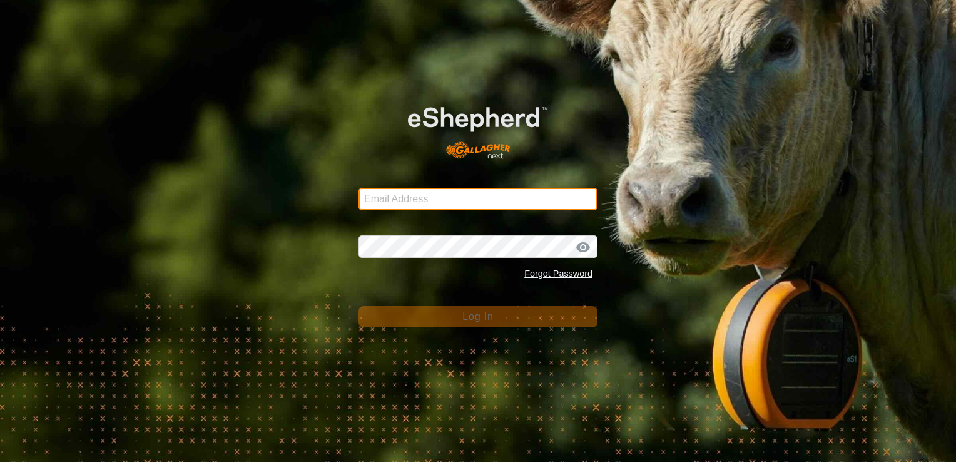
type input "[EMAIL_ADDRESS][DOMAIN_NAME]"
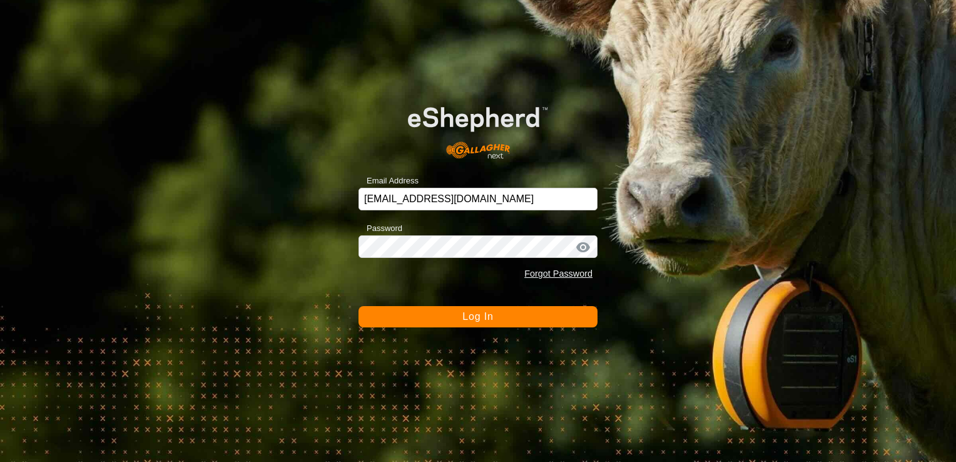
click at [490, 317] on span "Log In" at bounding box center [477, 316] width 31 height 11
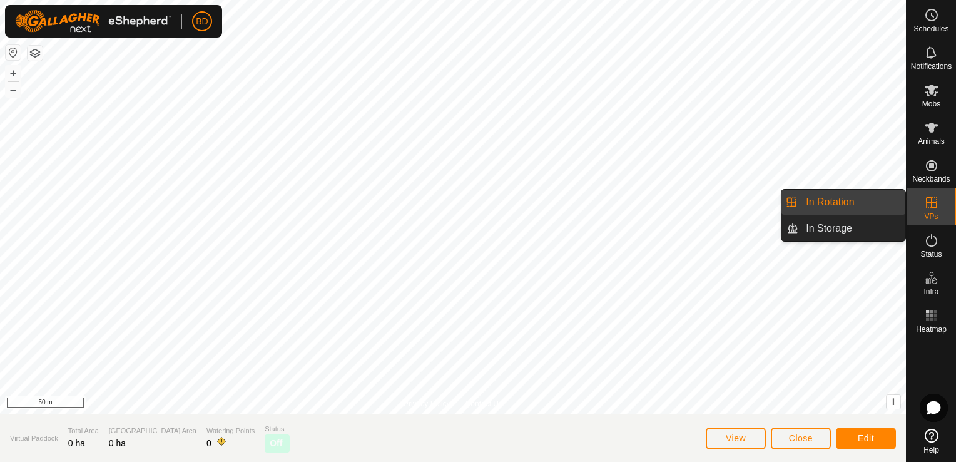
click at [926, 205] on icon at bounding box center [931, 202] width 15 height 15
drag, startPoint x: 891, startPoint y: 206, endPoint x: 862, endPoint y: 204, distance: 28.9
click at [862, 204] on link "In Rotation" at bounding box center [851, 201] width 107 height 25
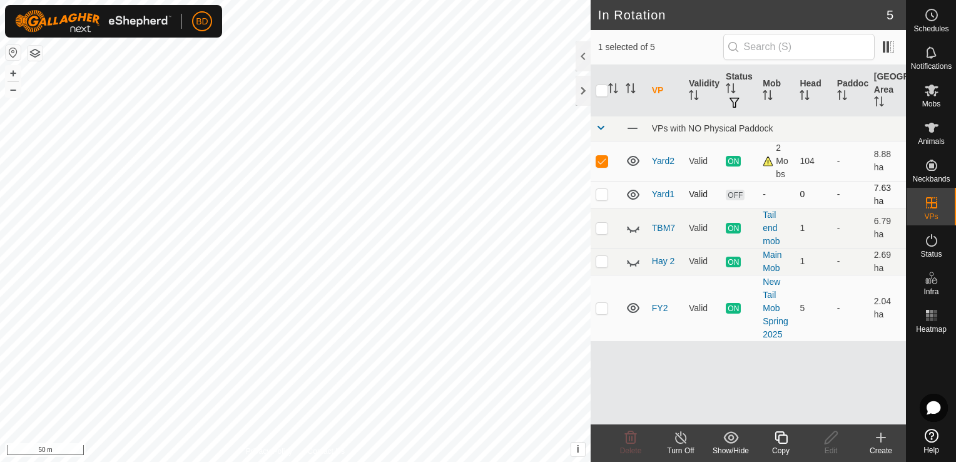
checkbox input "false"
click at [635, 445] on div "Delete" at bounding box center [630, 450] width 50 height 11
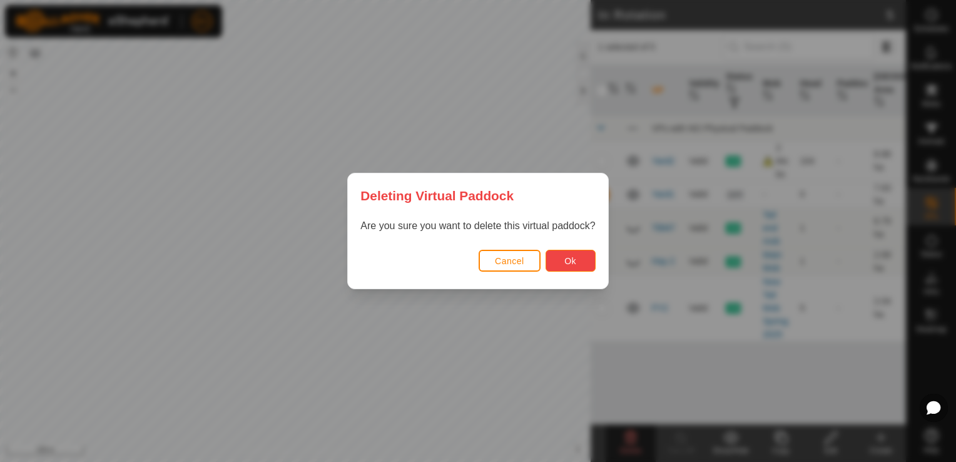
click at [563, 261] on button "Ok" at bounding box center [570, 261] width 50 height 22
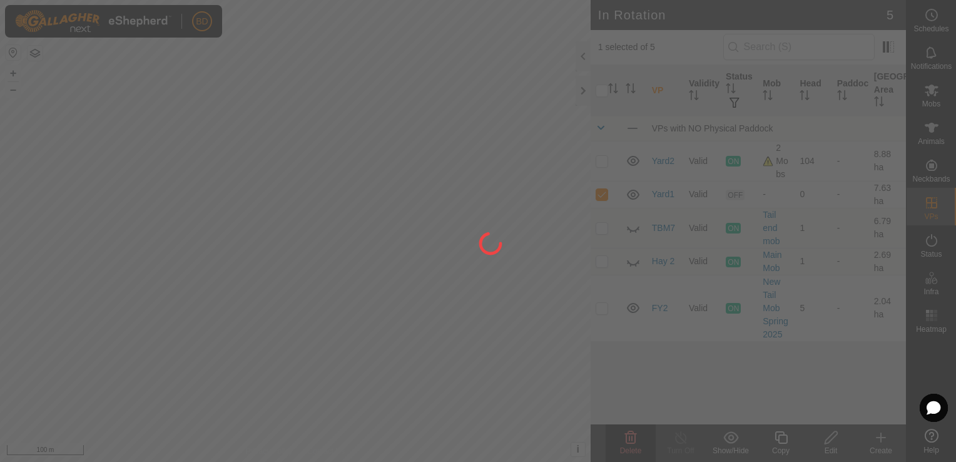
checkbox input "false"
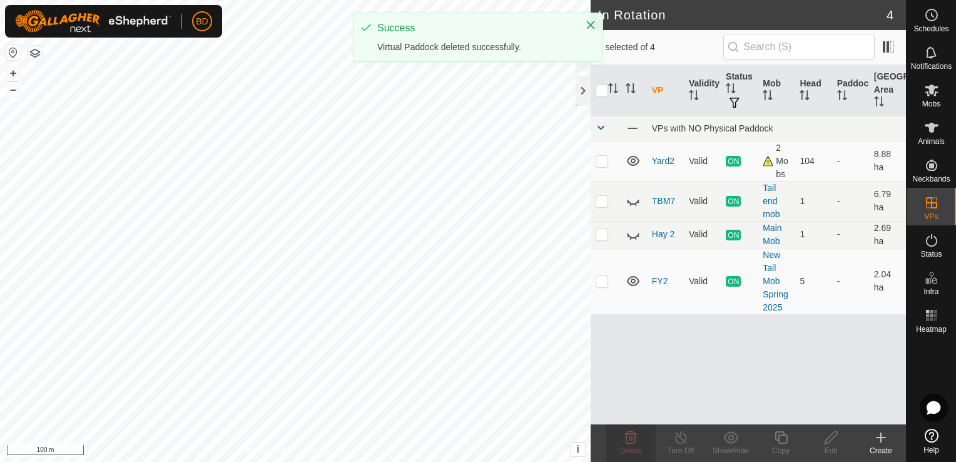
checkbox input "true"
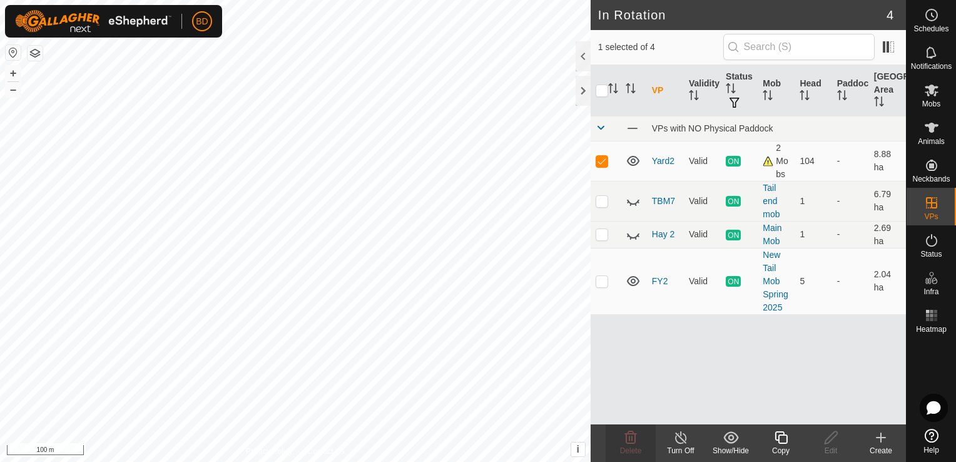
click at [781, 442] on icon at bounding box center [781, 437] width 16 height 15
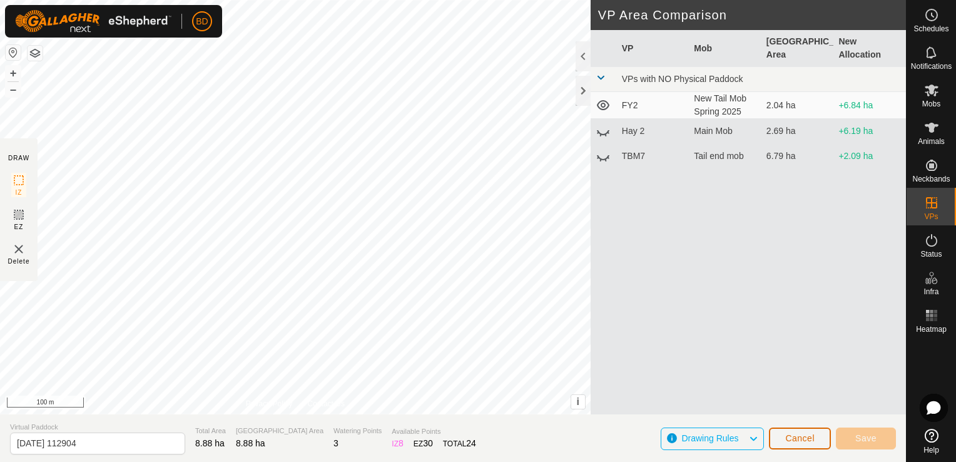
click at [805, 439] on span "Cancel" at bounding box center [799, 438] width 29 height 10
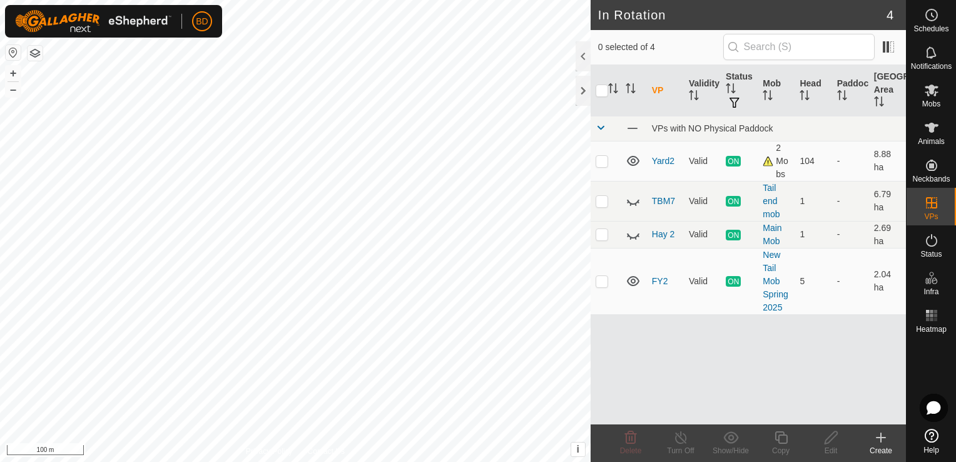
click at [881, 439] on icon at bounding box center [881, 437] width 0 height 9
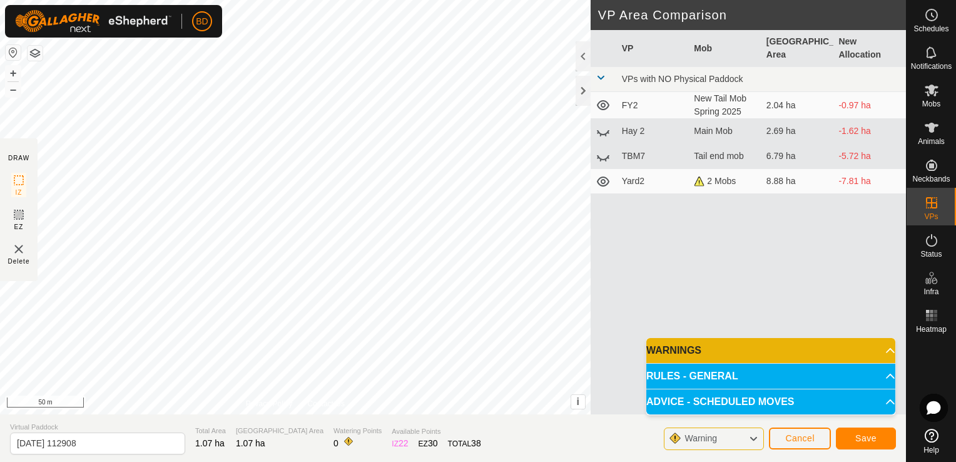
click at [831, 374] on p-accordion-header "RULES - GENERAL" at bounding box center [770, 375] width 249 height 25
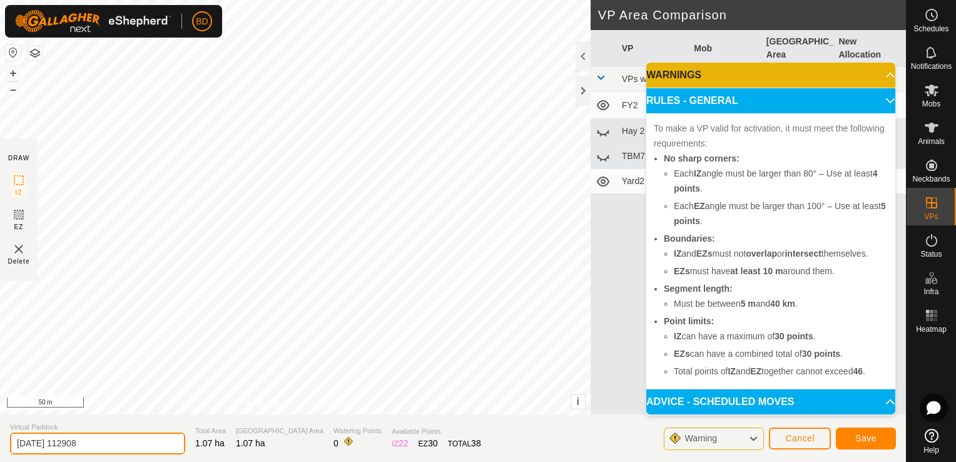
click at [93, 444] on input "[DATE] 112908" at bounding box center [97, 443] width 175 height 22
drag, startPoint x: 105, startPoint y: 440, endPoint x: -3, endPoint y: 457, distance: 108.9
click at [0, 457] on html "BD Schedules Notifications Mobs Animals Neckbands VPs Status Infra Heatmap Help…" at bounding box center [478, 231] width 956 height 462
type input "yard4"
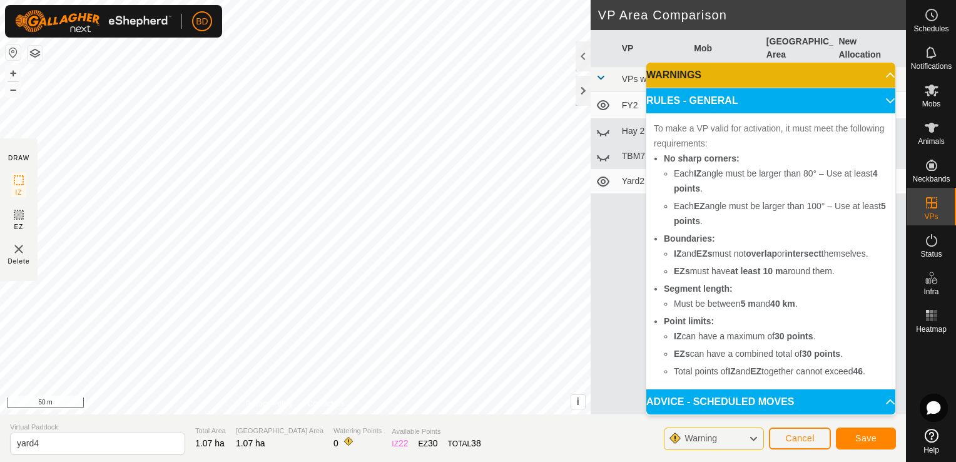
click at [841, 69] on p-accordion-header "WARNINGS" at bounding box center [770, 75] width 249 height 25
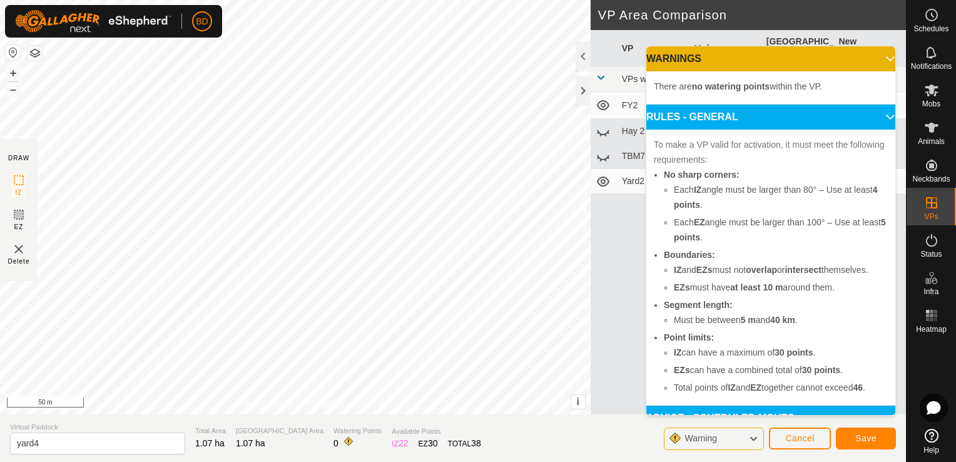
click at [876, 61] on p-accordion-header "WARNINGS" at bounding box center [770, 58] width 249 height 25
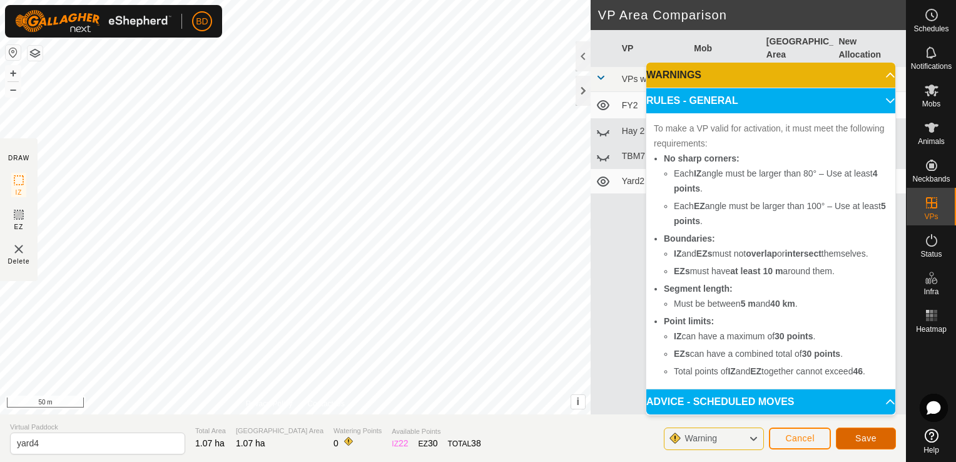
click at [866, 440] on span "Save" at bounding box center [865, 438] width 21 height 10
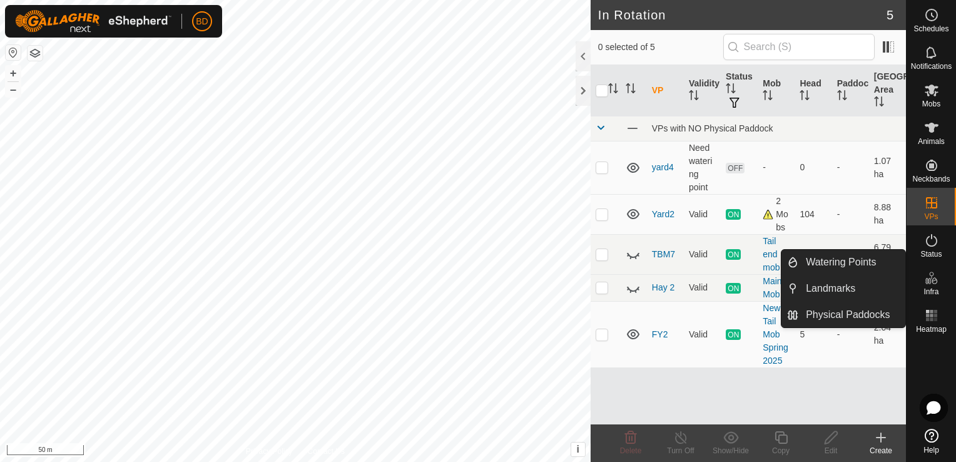
click at [927, 281] on icon at bounding box center [927, 281] width 6 height 6
click at [872, 266] on link "Watering Points" at bounding box center [851, 262] width 107 height 25
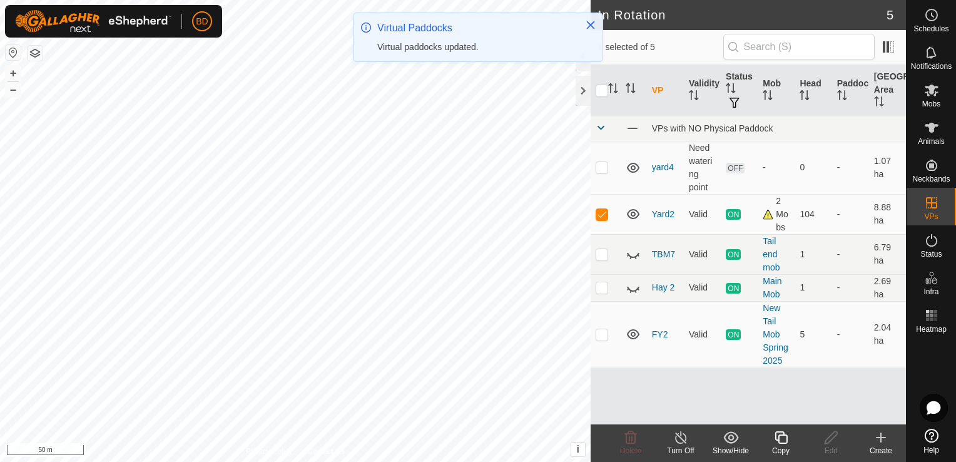
checkbox input "true"
checkbox input "false"
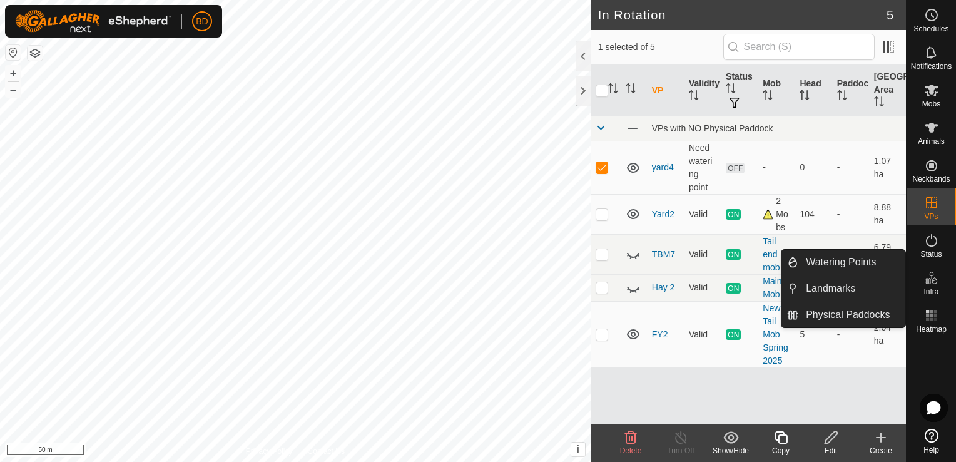
click at [936, 281] on icon at bounding box center [931, 277] width 15 height 15
click at [864, 270] on link "Watering Points" at bounding box center [851, 262] width 107 height 25
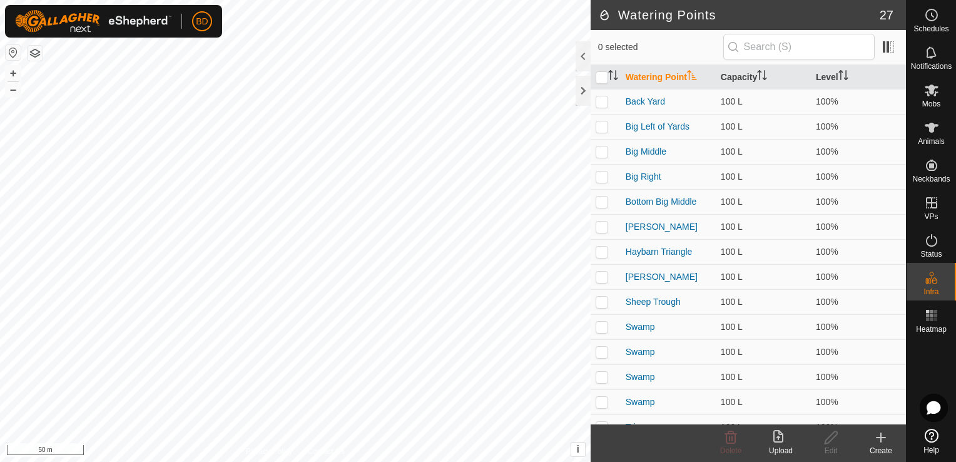
click at [882, 440] on icon at bounding box center [880, 437] width 15 height 15
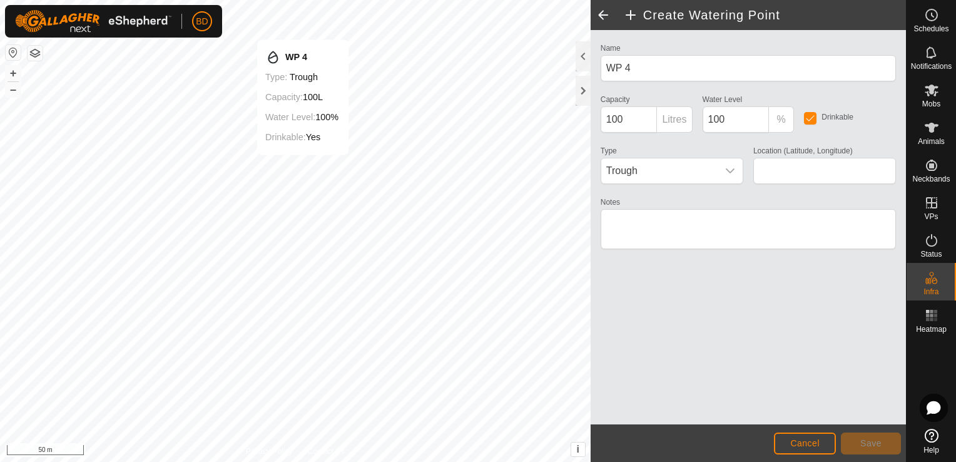
type input "-37.892235, 175.555477"
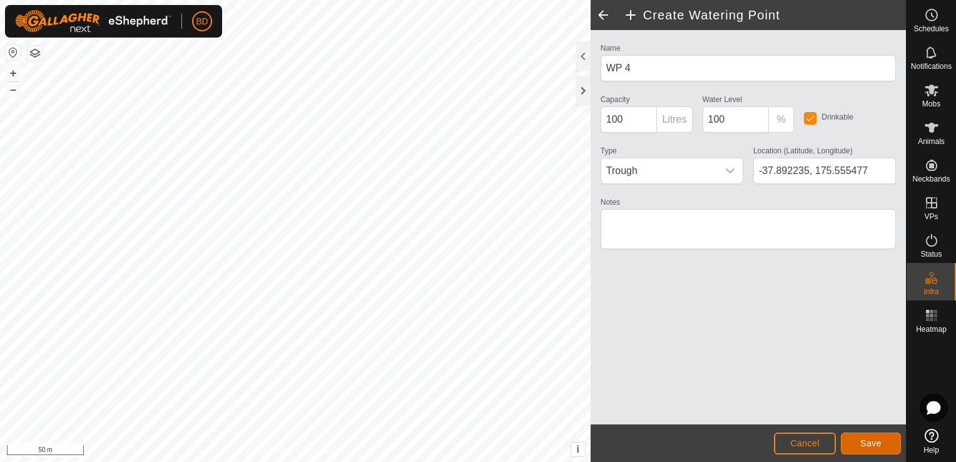
click at [871, 439] on span "Save" at bounding box center [870, 443] width 21 height 10
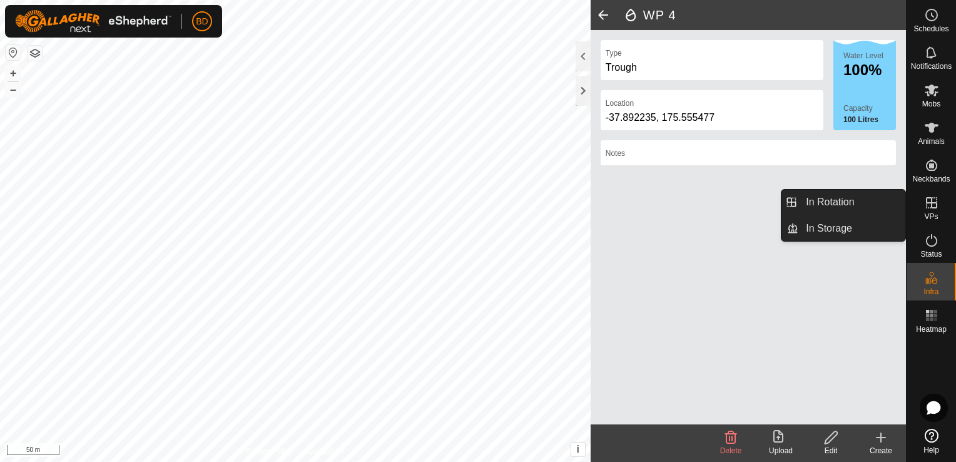
click at [931, 213] on span "VPs" at bounding box center [931, 217] width 14 height 8
click at [935, 207] on icon at bounding box center [931, 202] width 11 height 11
click at [851, 201] on link "In Rotation" at bounding box center [851, 201] width 107 height 25
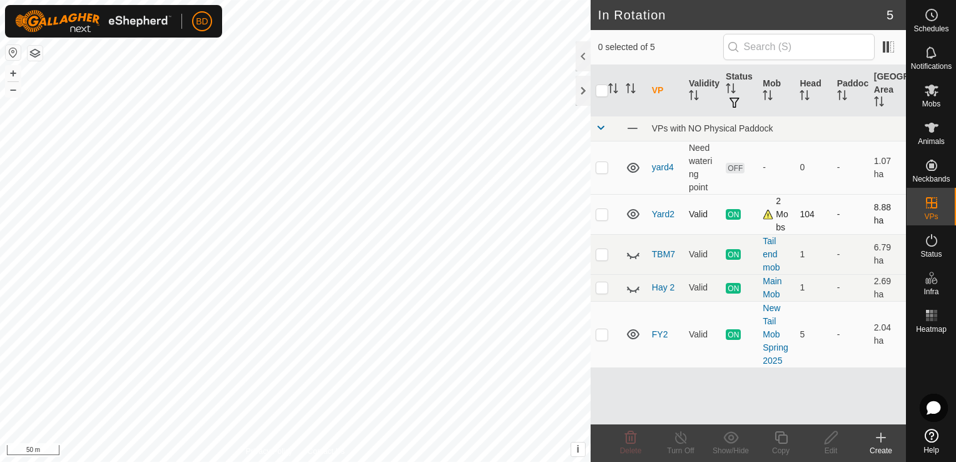
checkbox input "true"
click at [685, 442] on line at bounding box center [680, 438] width 10 height 10
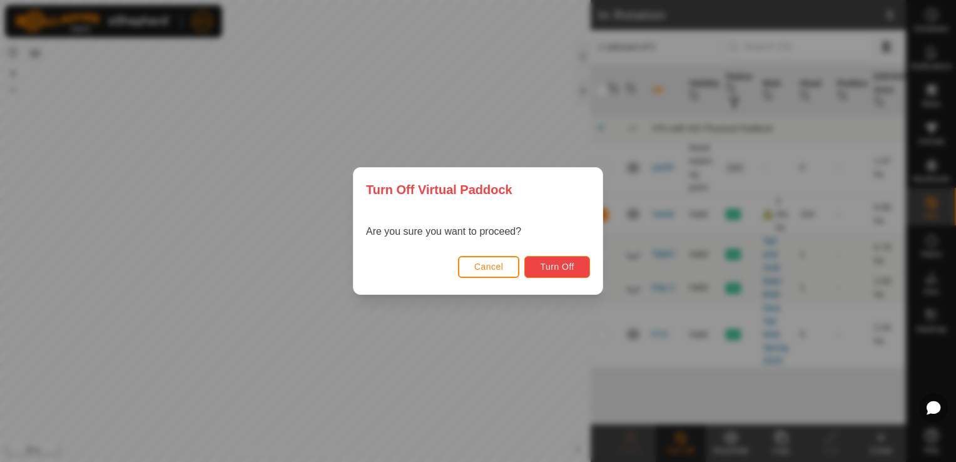
click at [568, 261] on span "Turn Off" at bounding box center [557, 266] width 34 height 10
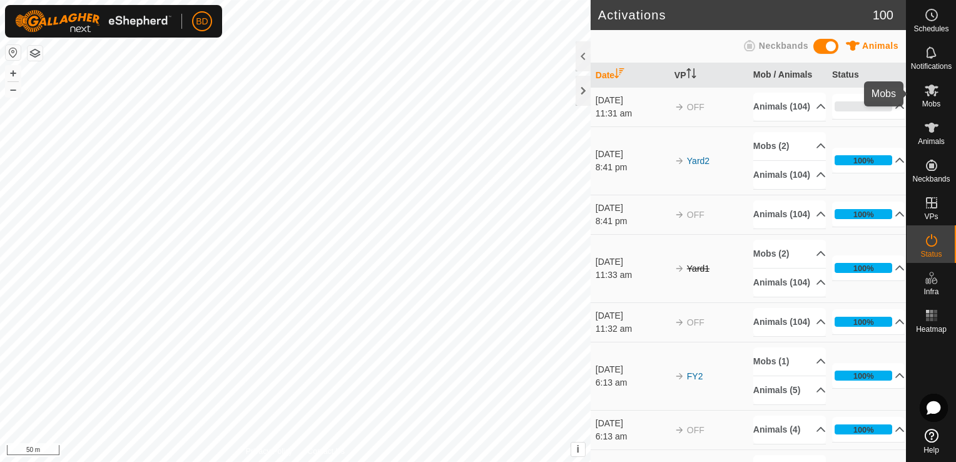
click at [931, 98] on es-mob-svg-icon at bounding box center [931, 90] width 23 height 20
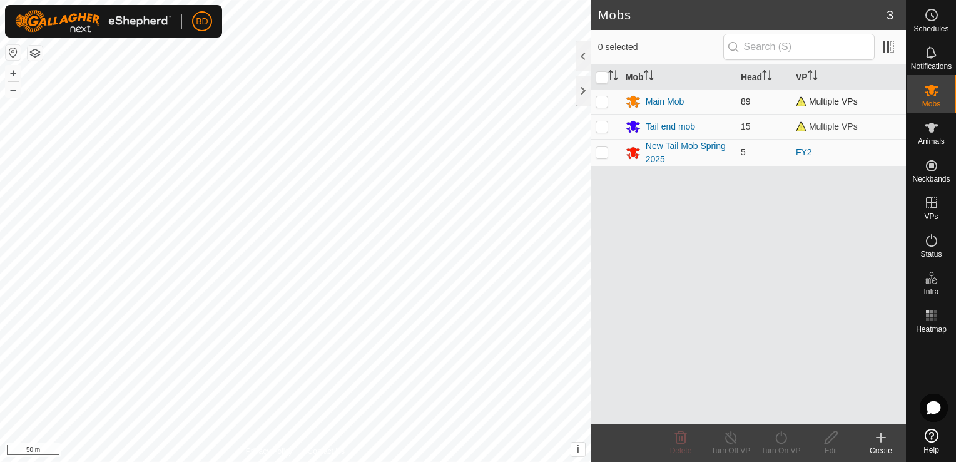
click at [602, 101] on p-checkbox at bounding box center [601, 101] width 13 height 10
checkbox input "true"
click at [603, 124] on p-checkbox at bounding box center [601, 126] width 13 height 10
checkbox input "true"
click at [773, 440] on icon at bounding box center [781, 437] width 16 height 15
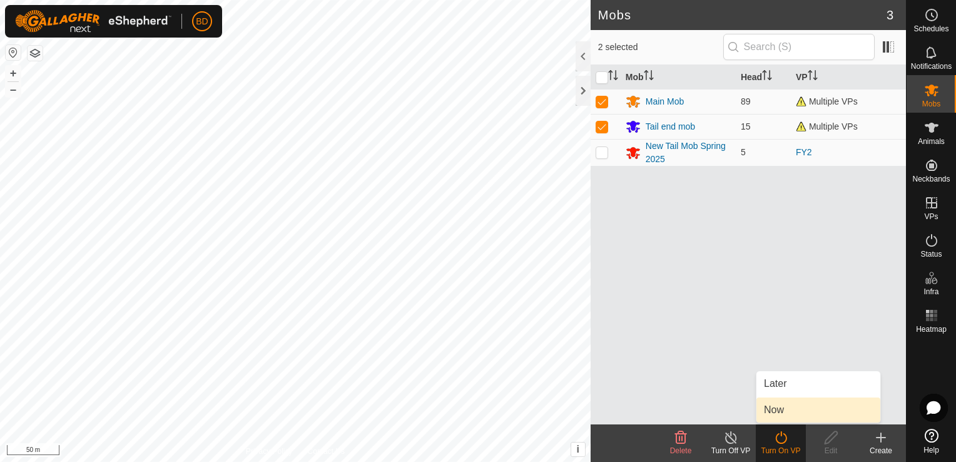
click at [783, 411] on link "Now" at bounding box center [818, 409] width 124 height 25
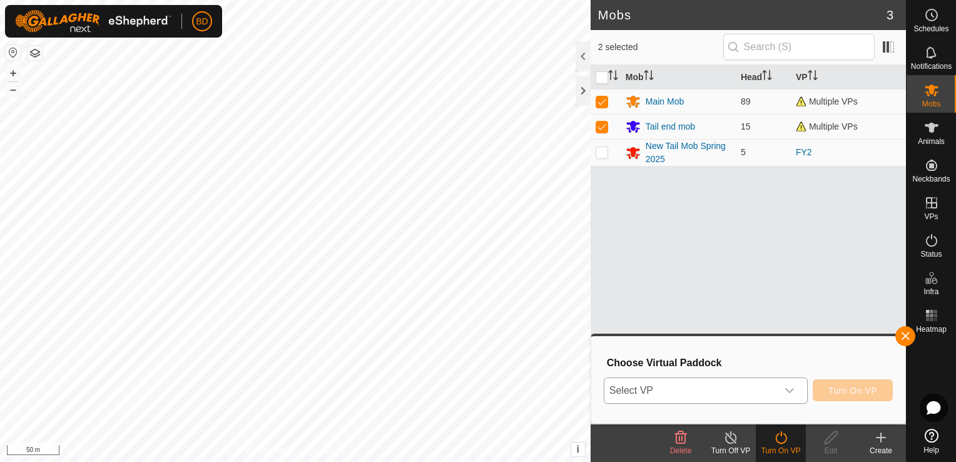
click at [794, 391] on icon "dropdown trigger" at bounding box center [789, 390] width 10 height 10
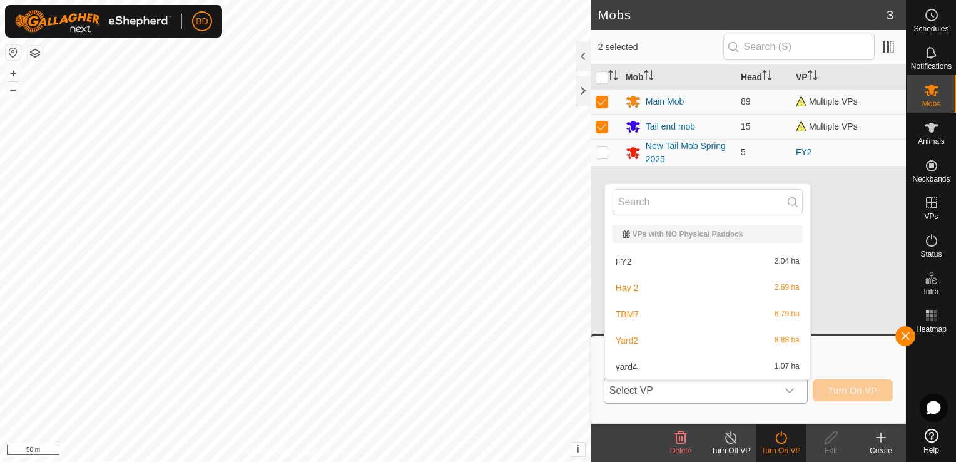
click at [623, 368] on li "yard4 1.07 ha" at bounding box center [707, 366] width 205 height 25
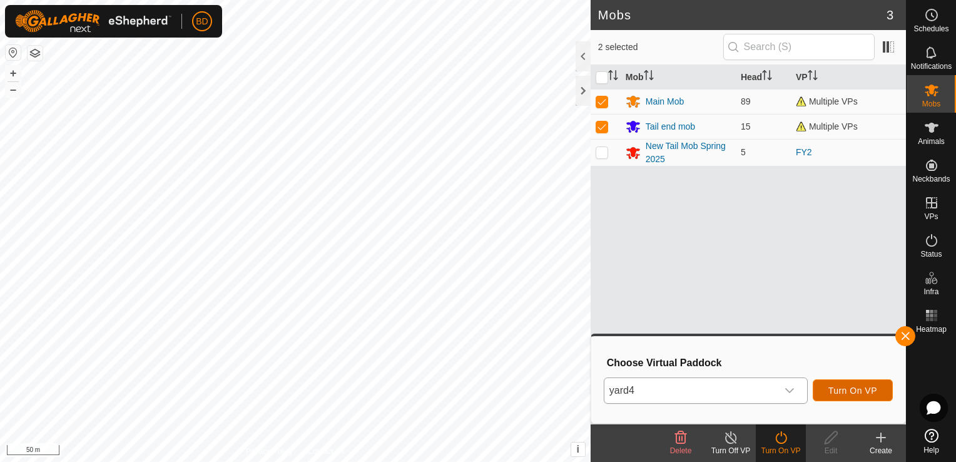
click at [851, 391] on span "Turn On VP" at bounding box center [852, 390] width 49 height 10
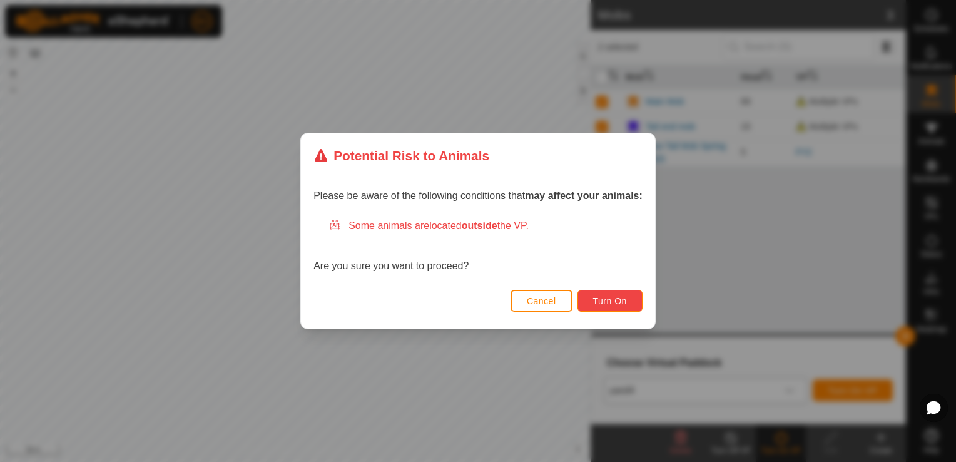
click at [607, 302] on span "Turn On" at bounding box center [610, 301] width 34 height 10
